Goal: Find specific page/section: Find specific page/section

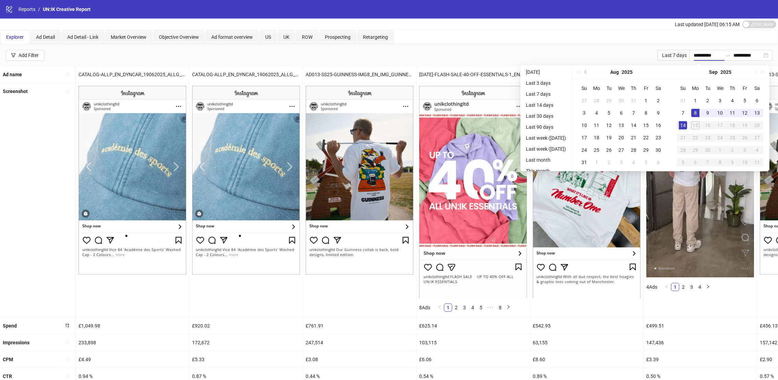
click at [299, 61] on div "**********" at bounding box center [389, 55] width 778 height 22
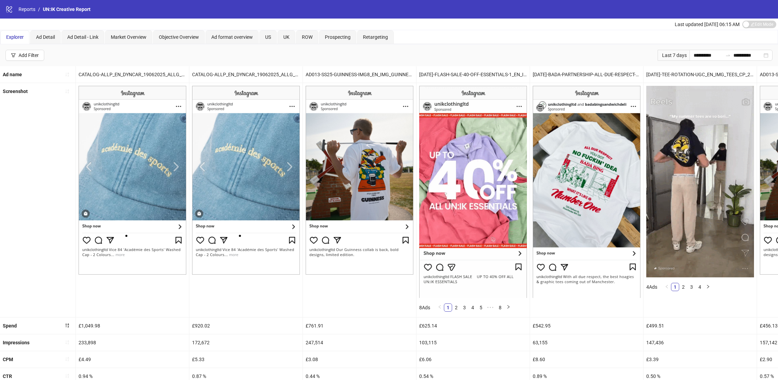
scroll to position [182, 0]
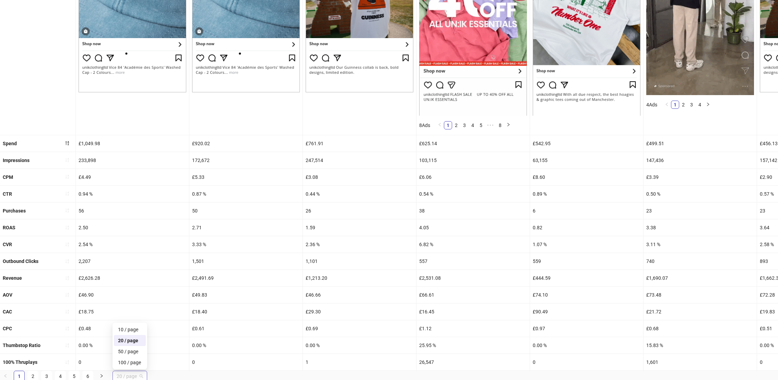
click at [127, 374] on span "20 / page" at bounding box center [130, 376] width 26 height 10
click at [134, 359] on div "100 / page" at bounding box center [130, 362] width 24 height 8
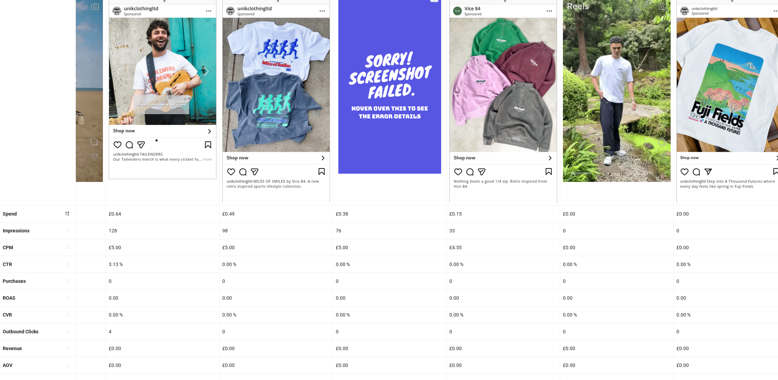
scroll to position [166, 0]
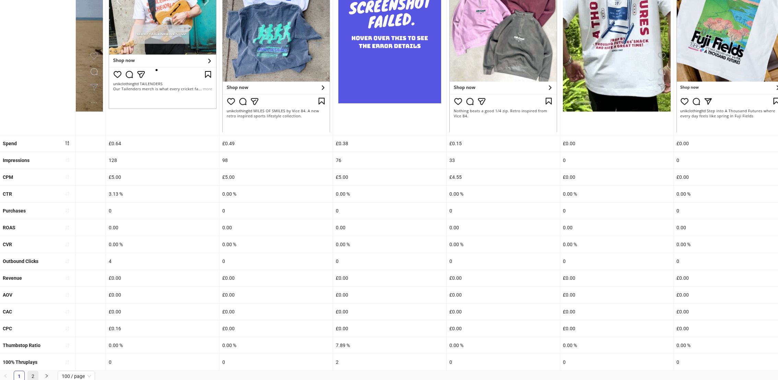
click at [32, 372] on link "2" at bounding box center [33, 376] width 10 height 10
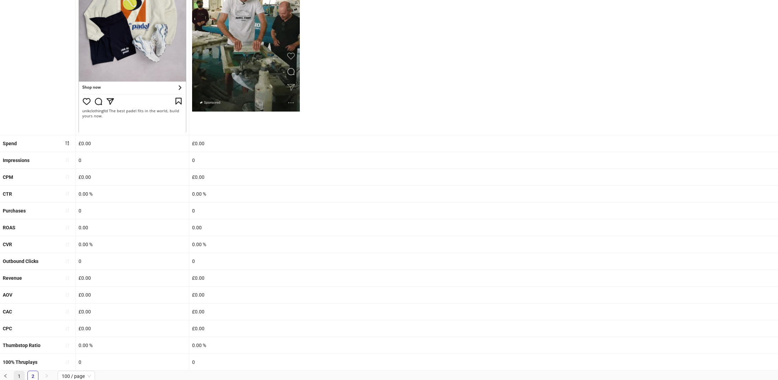
click at [22, 374] on link "1" at bounding box center [19, 376] width 10 height 10
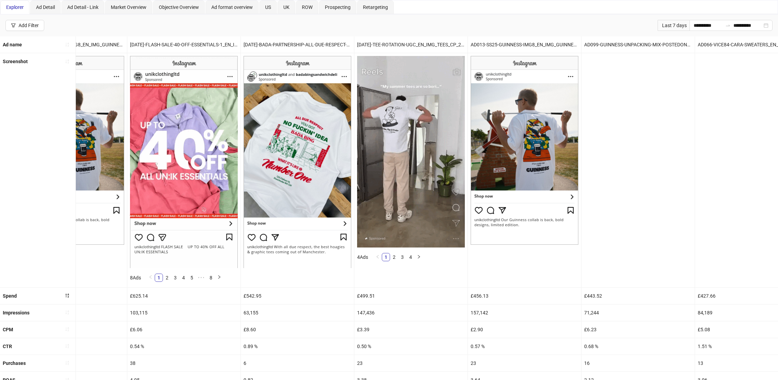
scroll to position [0, 0]
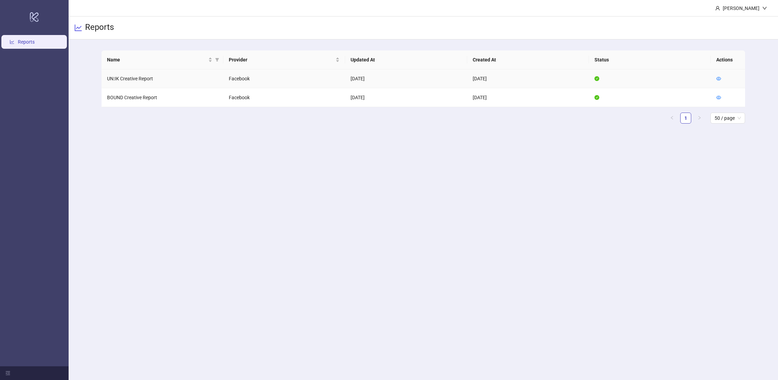
click at [716, 78] on td at bounding box center [728, 78] width 34 height 19
click at [717, 76] on icon "eye" at bounding box center [718, 78] width 5 height 5
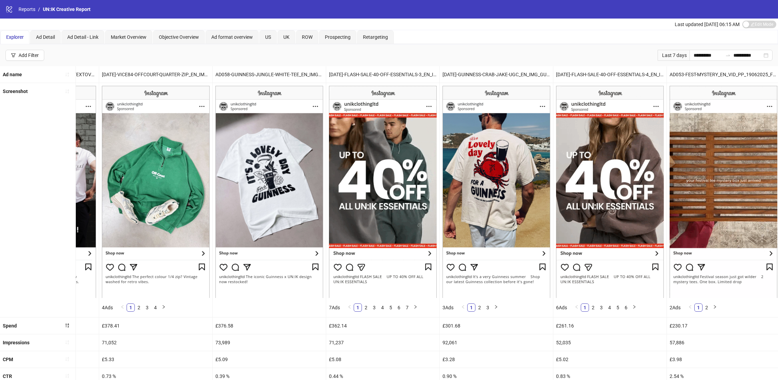
scroll to position [182, 0]
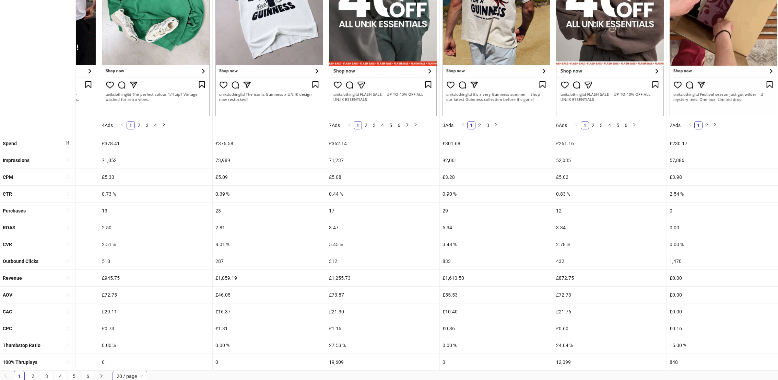
click at [126, 373] on span "20 / page" at bounding box center [130, 376] width 26 height 10
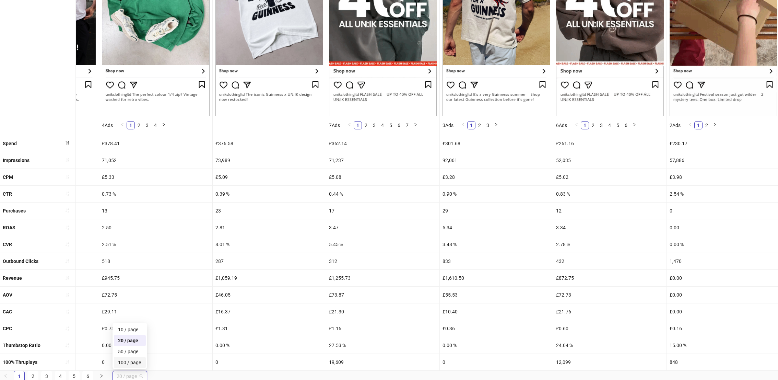
click at [129, 360] on div "100 / page" at bounding box center [130, 362] width 24 height 8
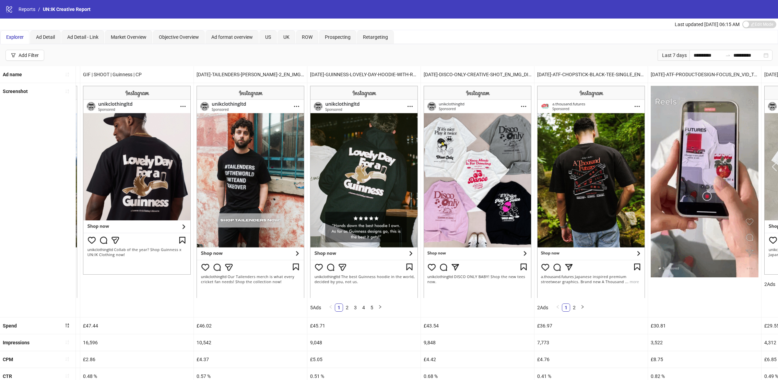
scroll to position [0, 5938]
